Goal: Task Accomplishment & Management: Manage account settings

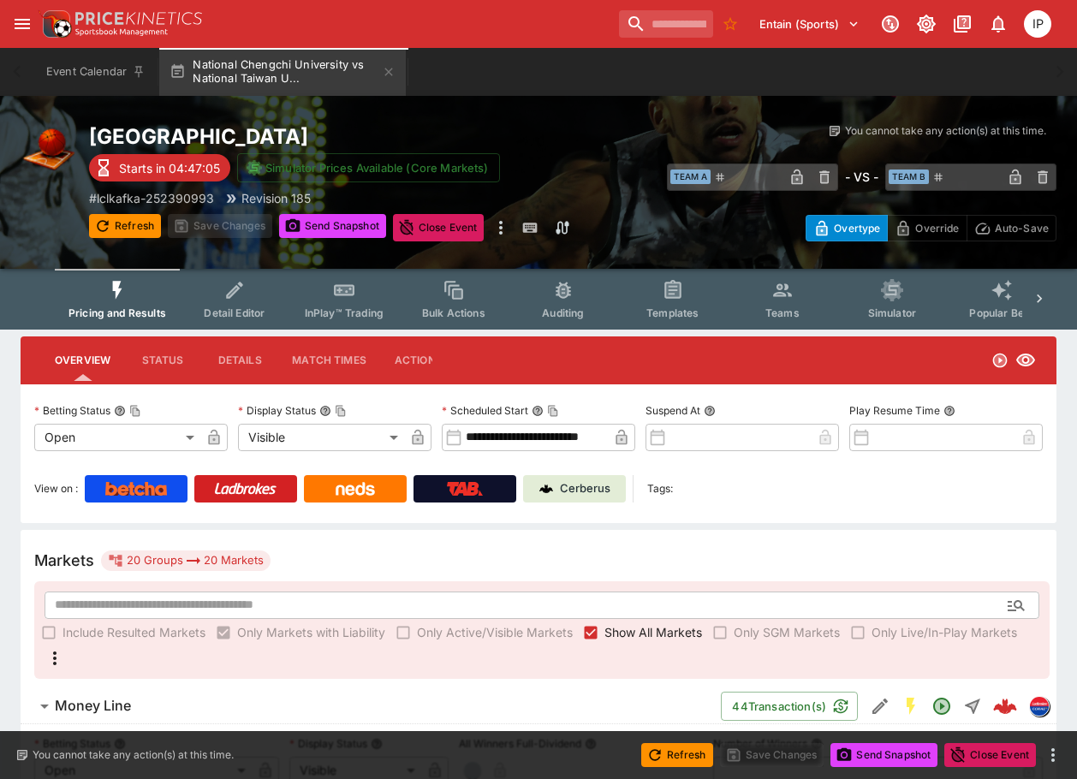
drag, startPoint x: 1069, startPoint y: 385, endPoint x: 1048, endPoint y: 378, distance: 22.5
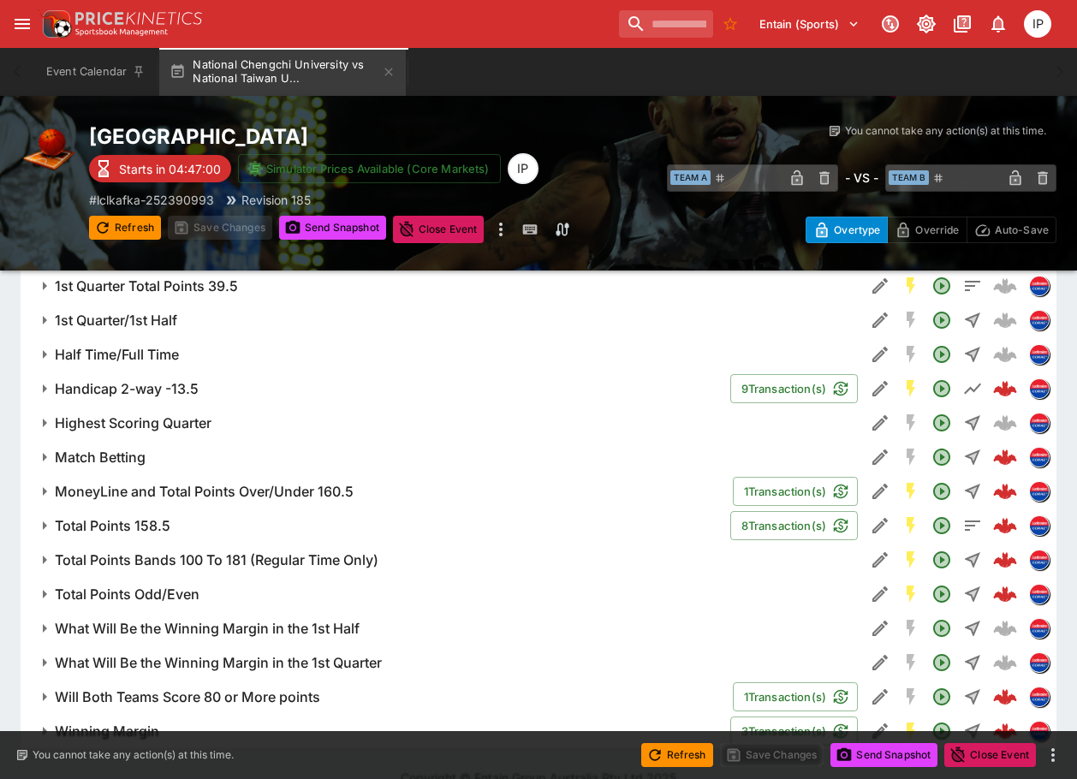
scroll to position [1029, 0]
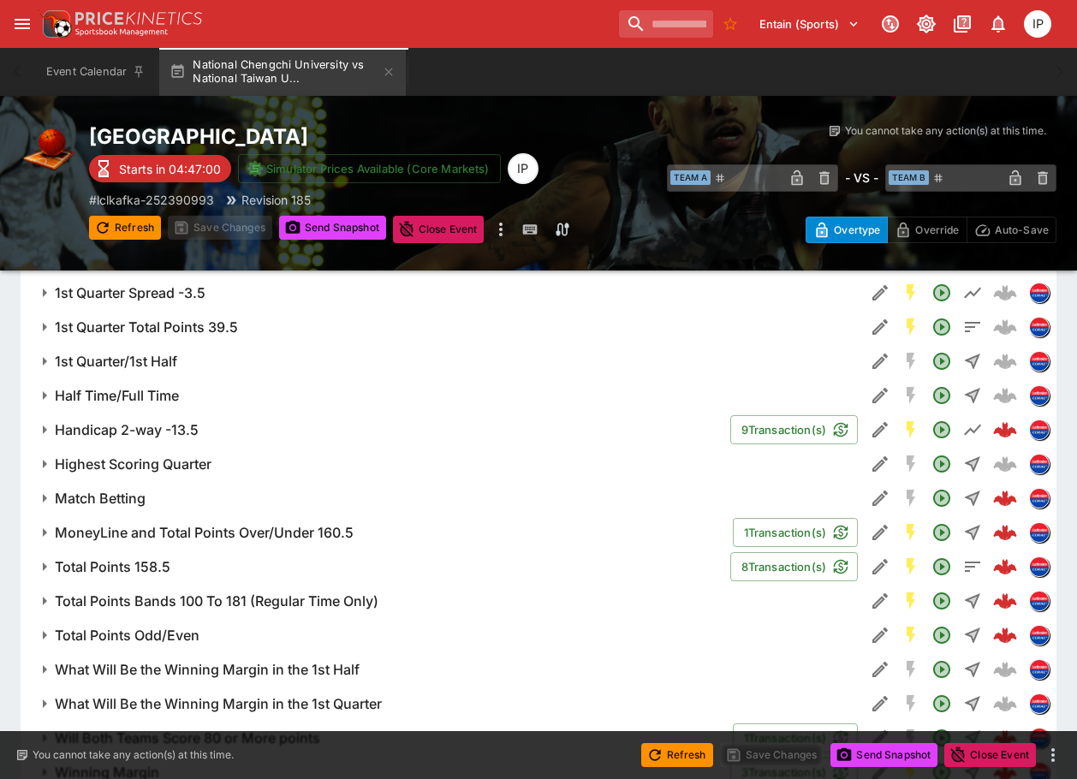
click at [163, 439] on h6 "Handicap 2-way -13.5" at bounding box center [127, 430] width 144 height 18
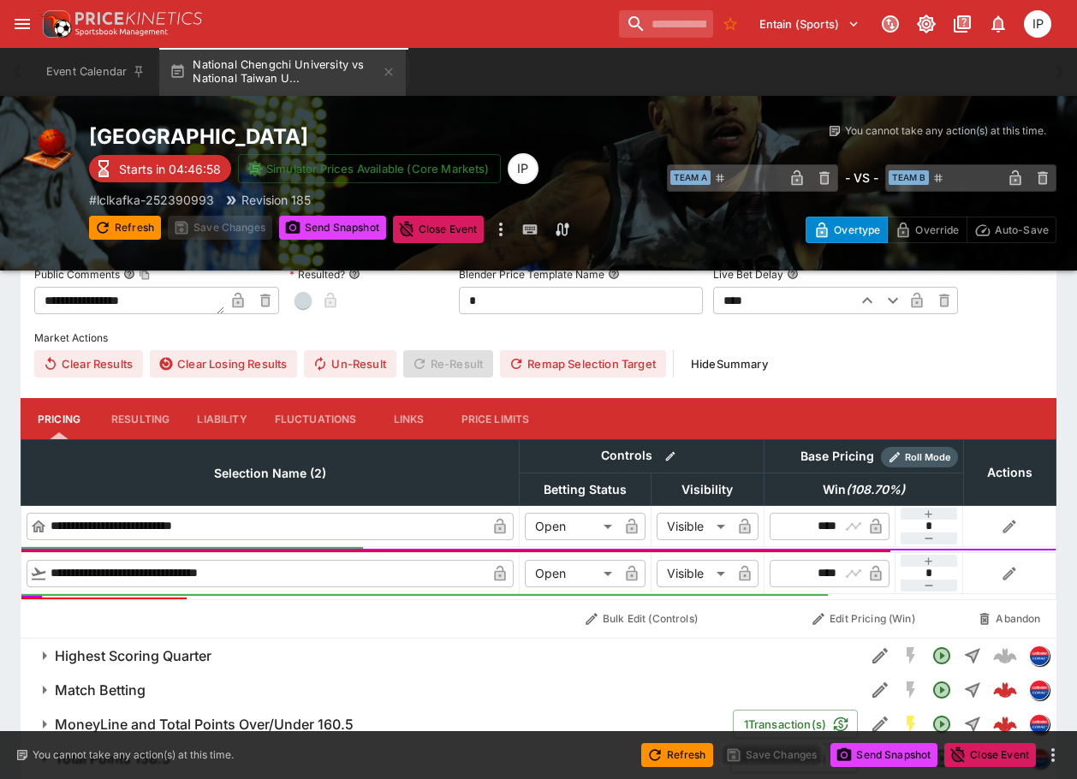
scroll to position [1200, 0]
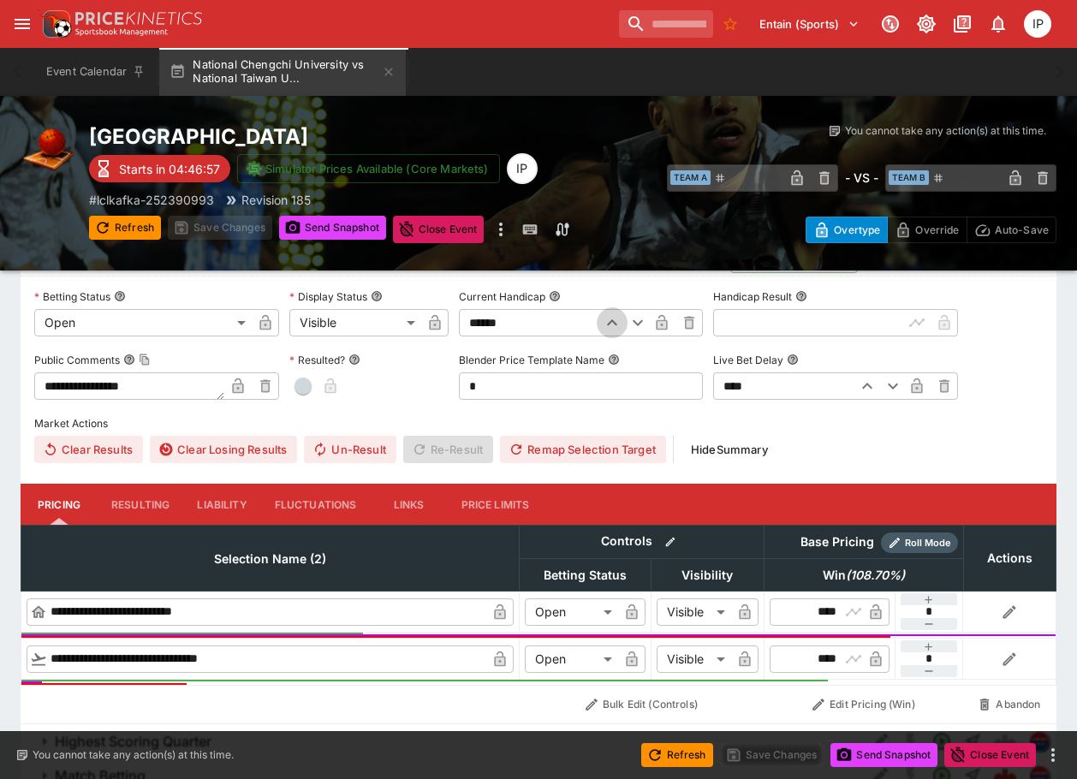
click at [605, 333] on icon "button" at bounding box center [612, 322] width 21 height 21
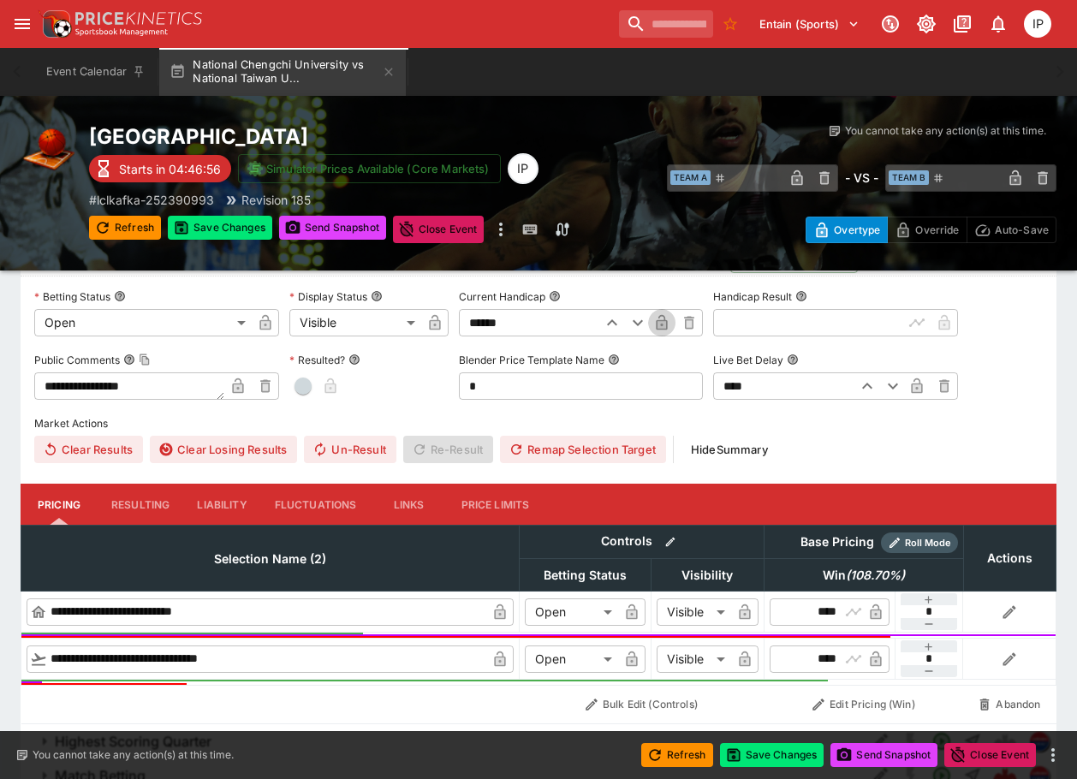
click at [650, 336] on button "button" at bounding box center [661, 322] width 27 height 27
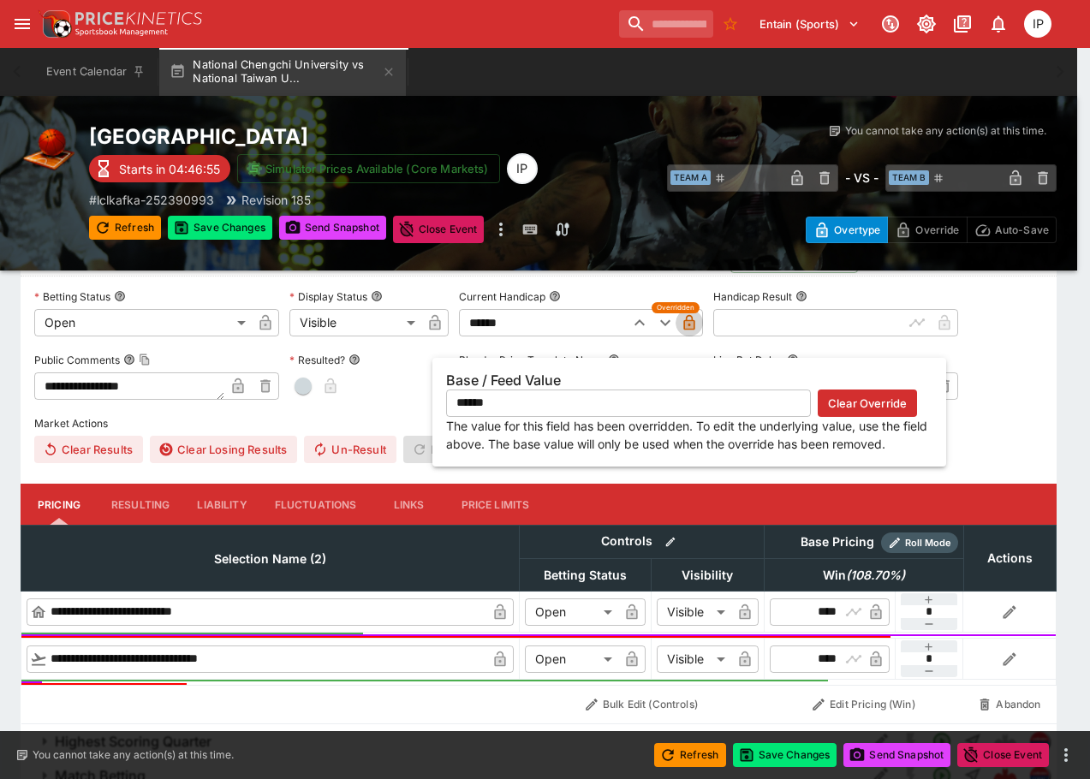
click at [683, 331] on icon "button" at bounding box center [688, 322] width 17 height 17
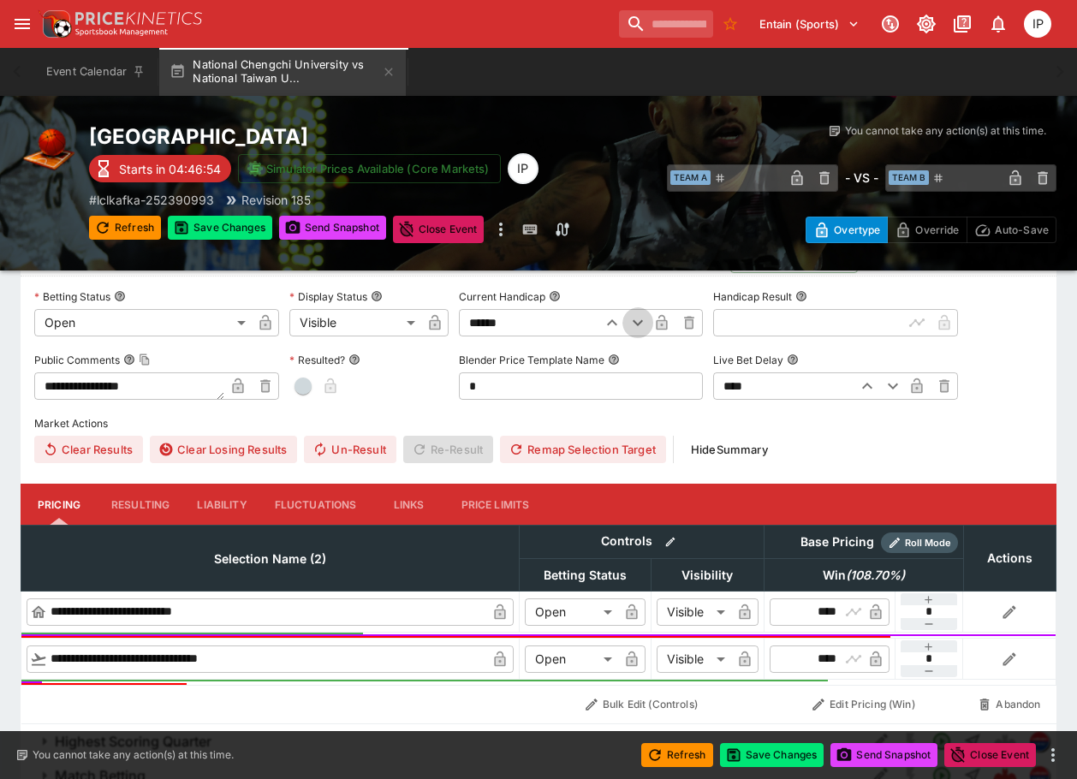
click at [630, 333] on icon "button" at bounding box center [637, 322] width 21 height 21
type input "******"
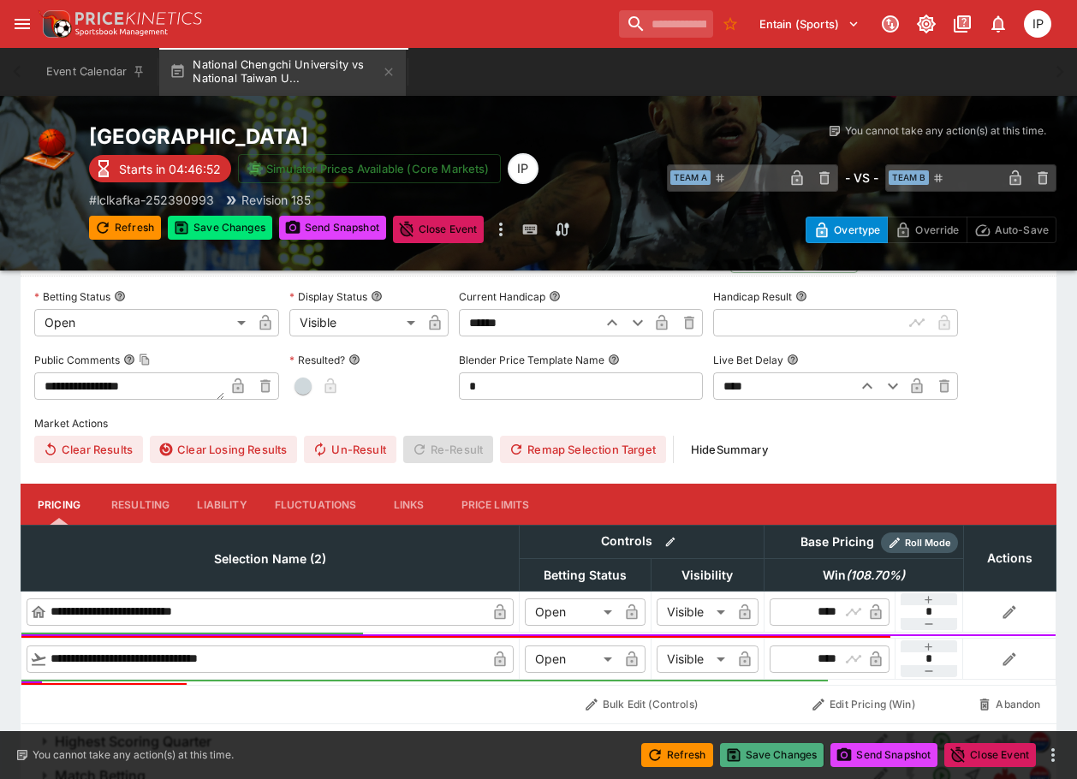
click at [791, 751] on button "Save Changes" at bounding box center [772, 755] width 104 height 24
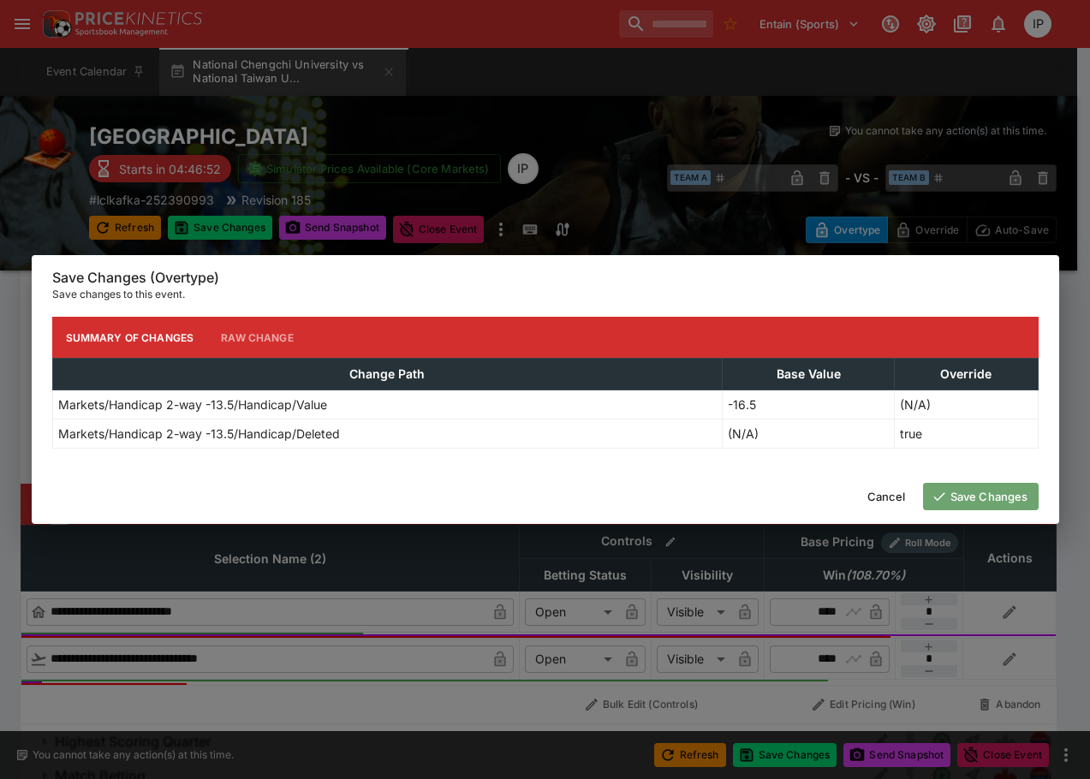
click at [973, 498] on button "Save Changes" at bounding box center [981, 496] width 116 height 27
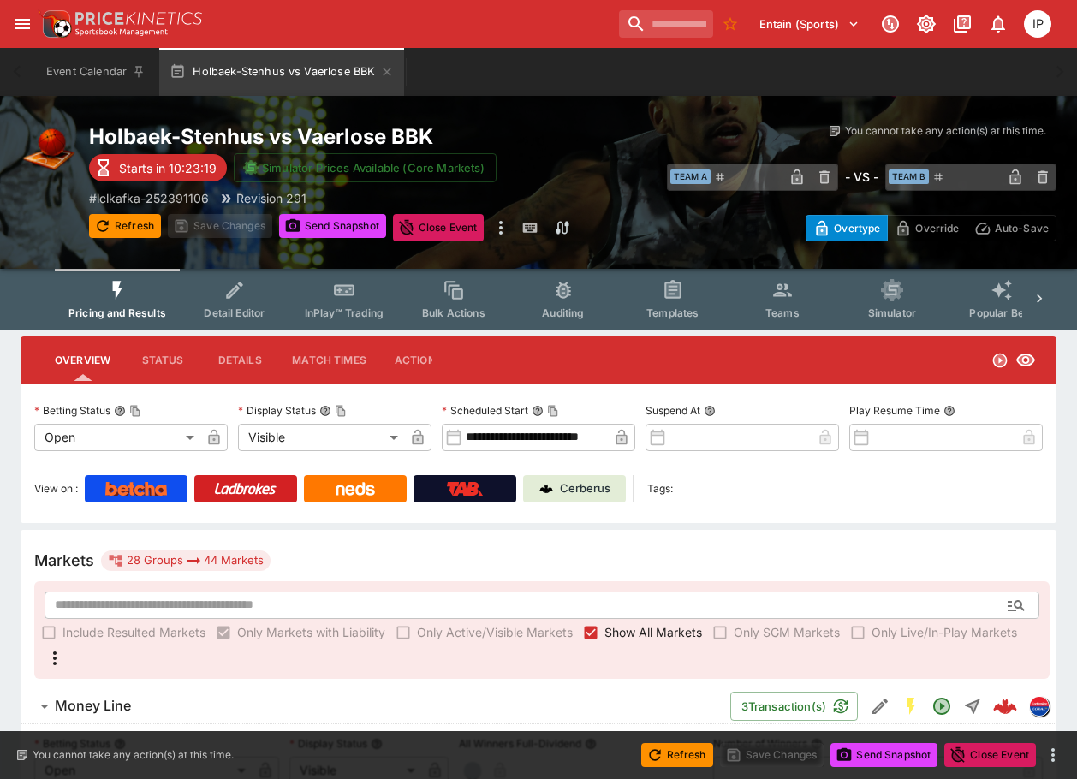
drag, startPoint x: 1058, startPoint y: 380, endPoint x: 1040, endPoint y: 372, distance: 19.6
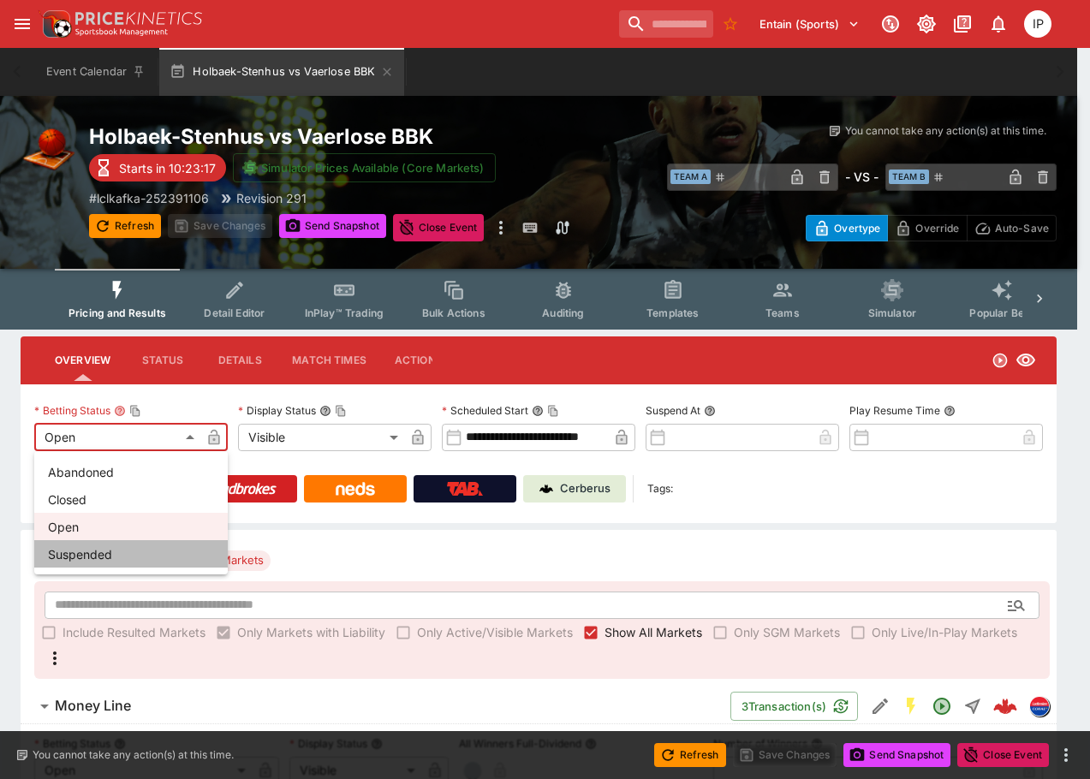
click at [113, 550] on li "Suspended" at bounding box center [130, 553] width 193 height 27
type input "**********"
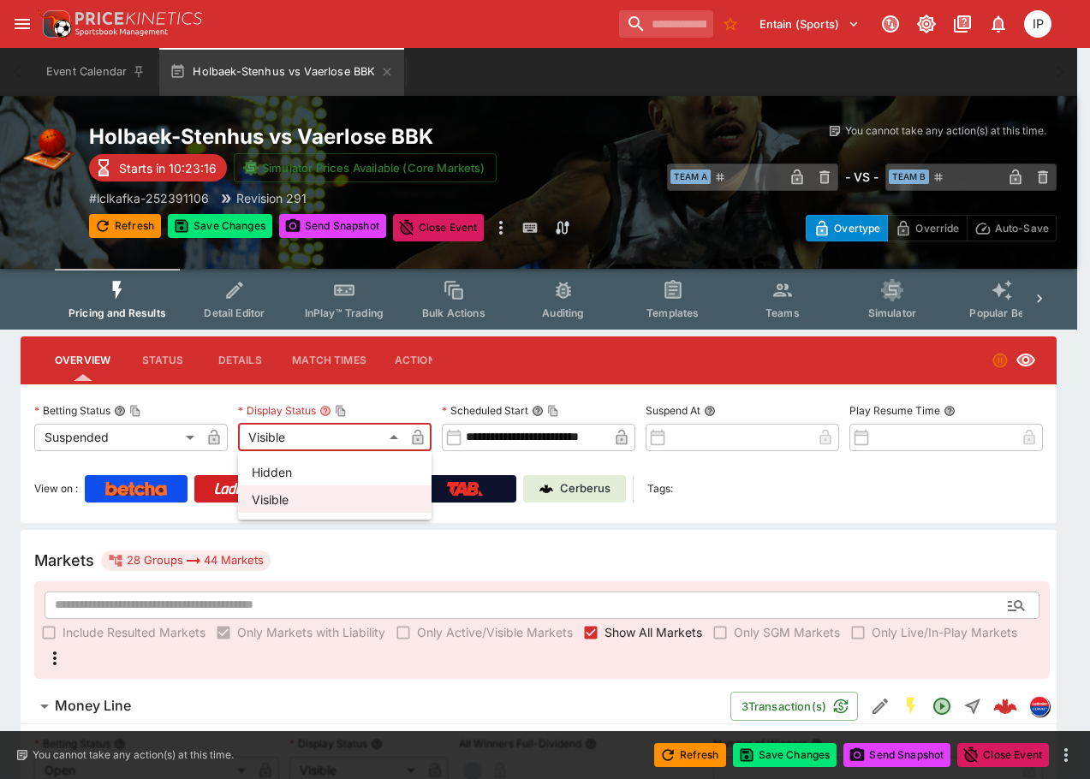
click at [280, 476] on li "Hidden" at bounding box center [334, 471] width 193 height 27
type input "******"
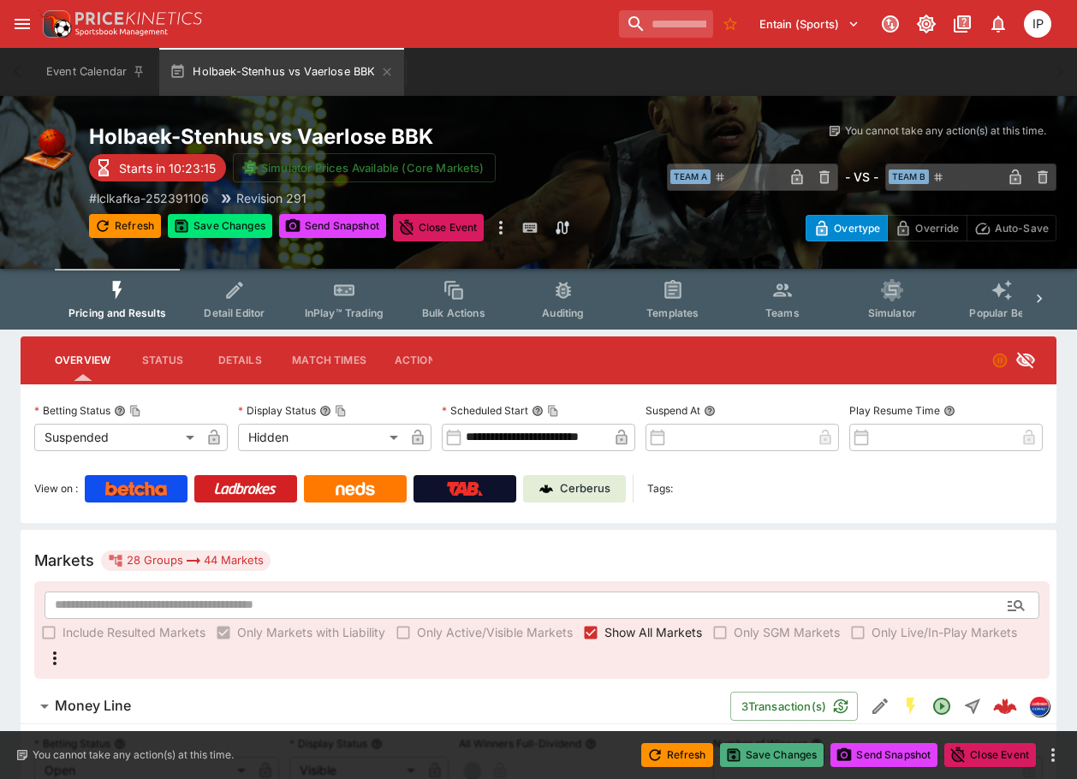
click at [801, 759] on button "Save Changes" at bounding box center [772, 755] width 104 height 24
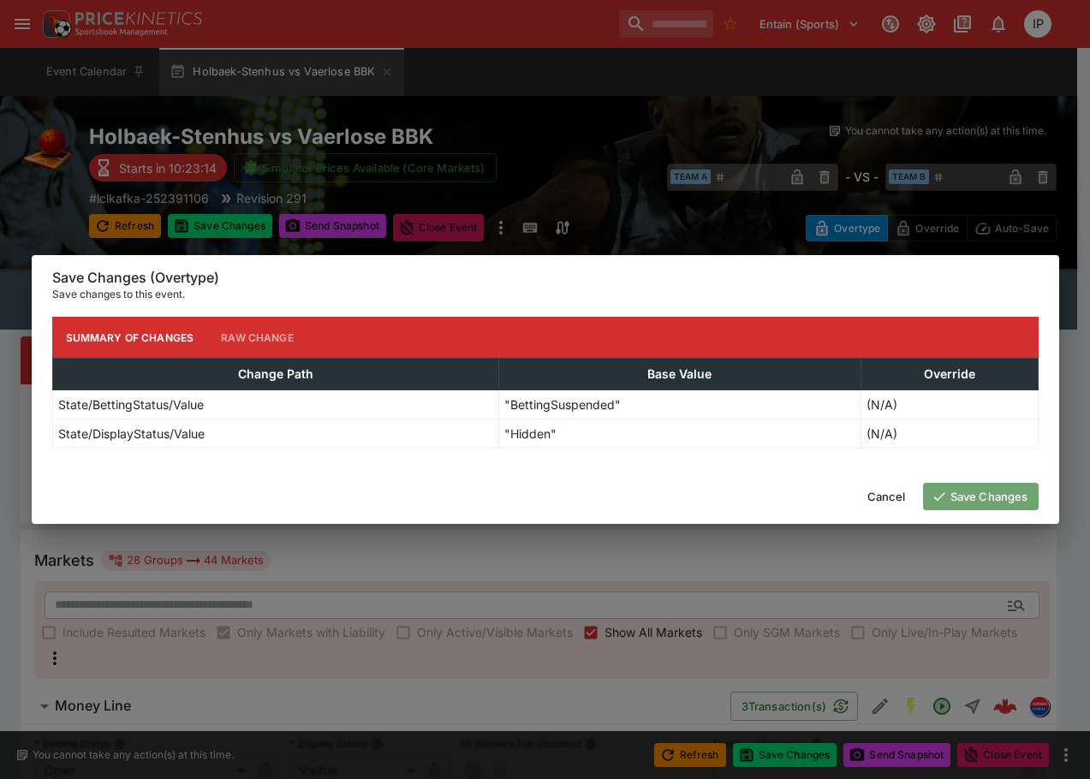
click at [943, 500] on icon "button" at bounding box center [938, 496] width 15 height 15
